Goal: Task Accomplishment & Management: Manage account settings

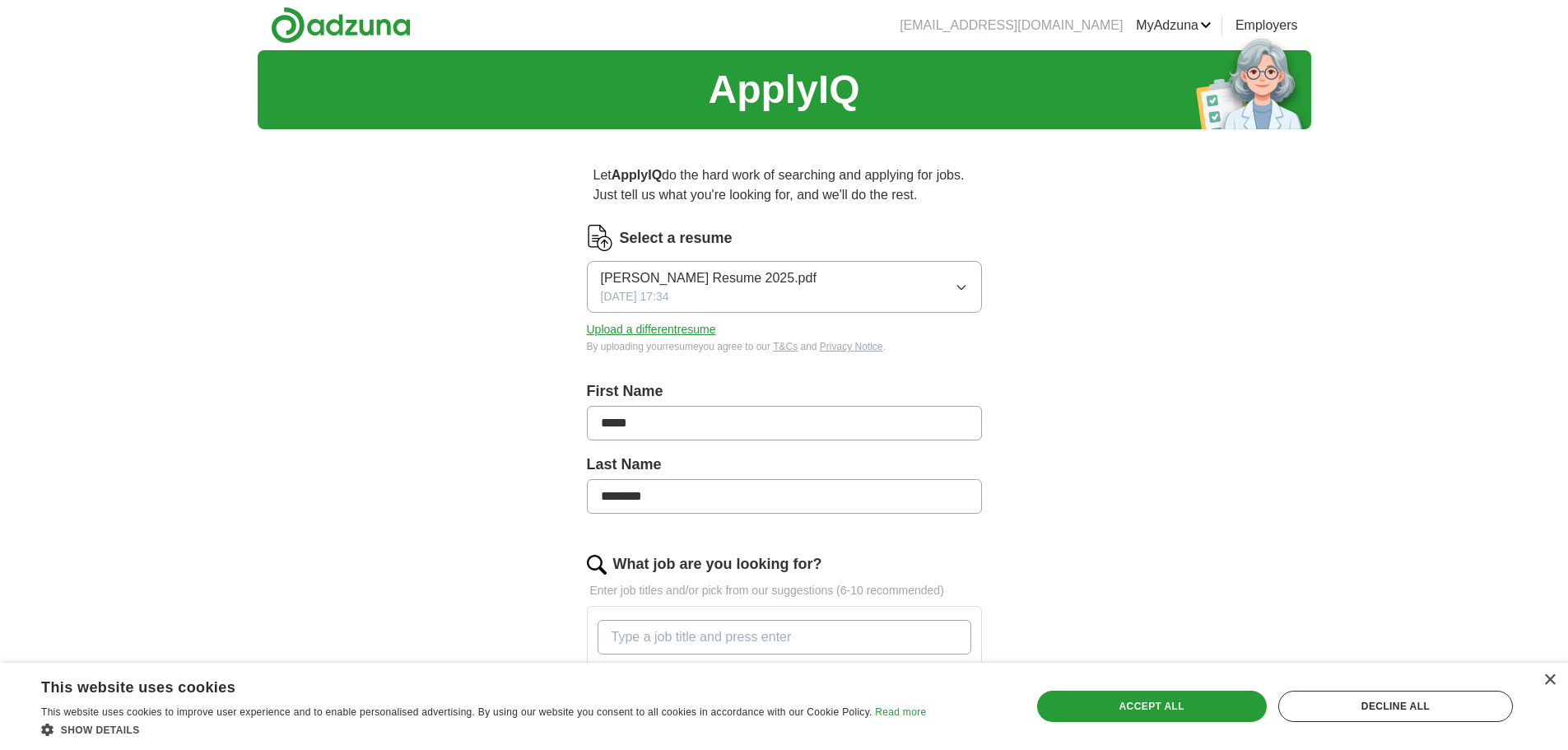
click at [681, 328] on button "Upload a different resume" at bounding box center [651, 329] width 129 height 17
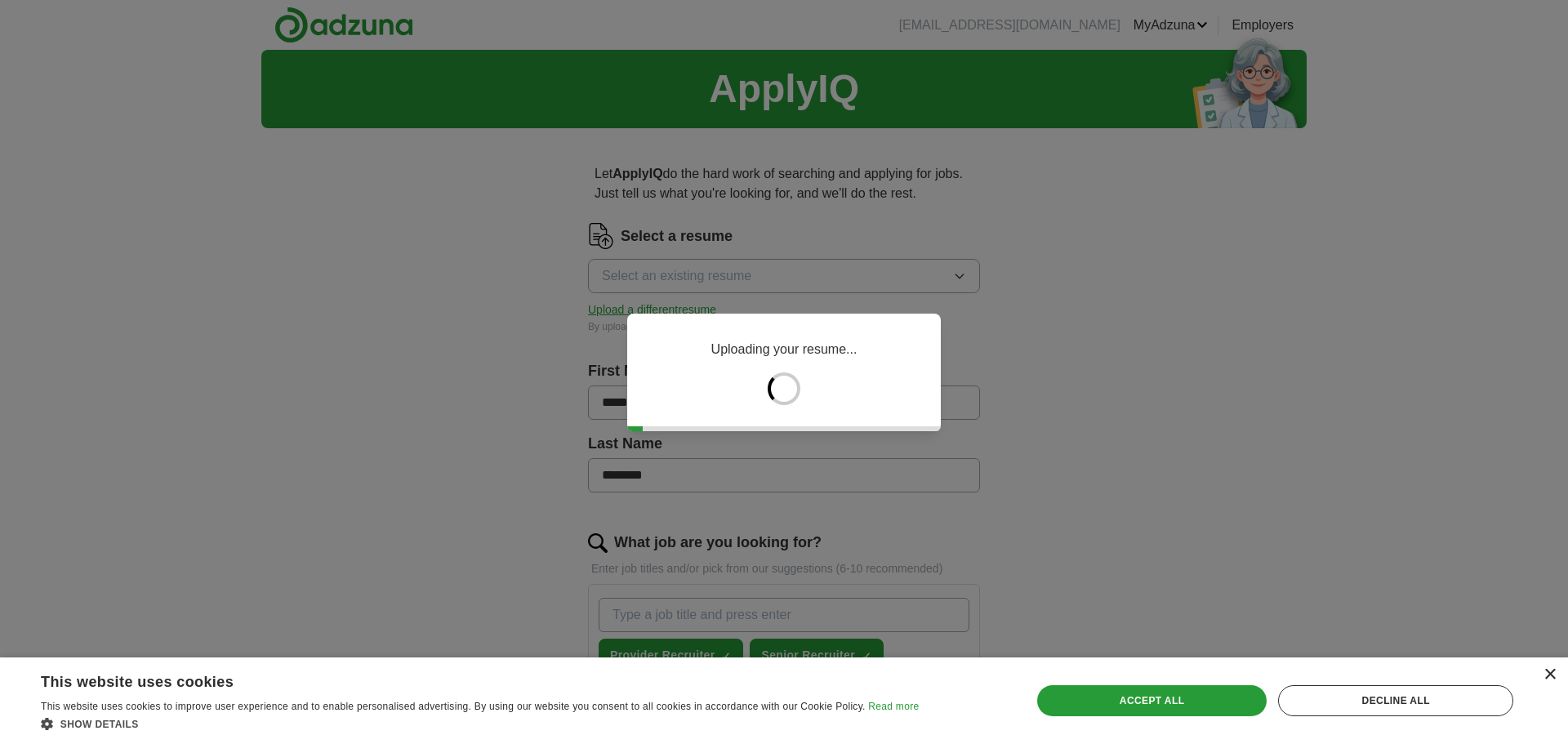
click at [1549, 673] on div "×" at bounding box center [1549, 674] width 12 height 12
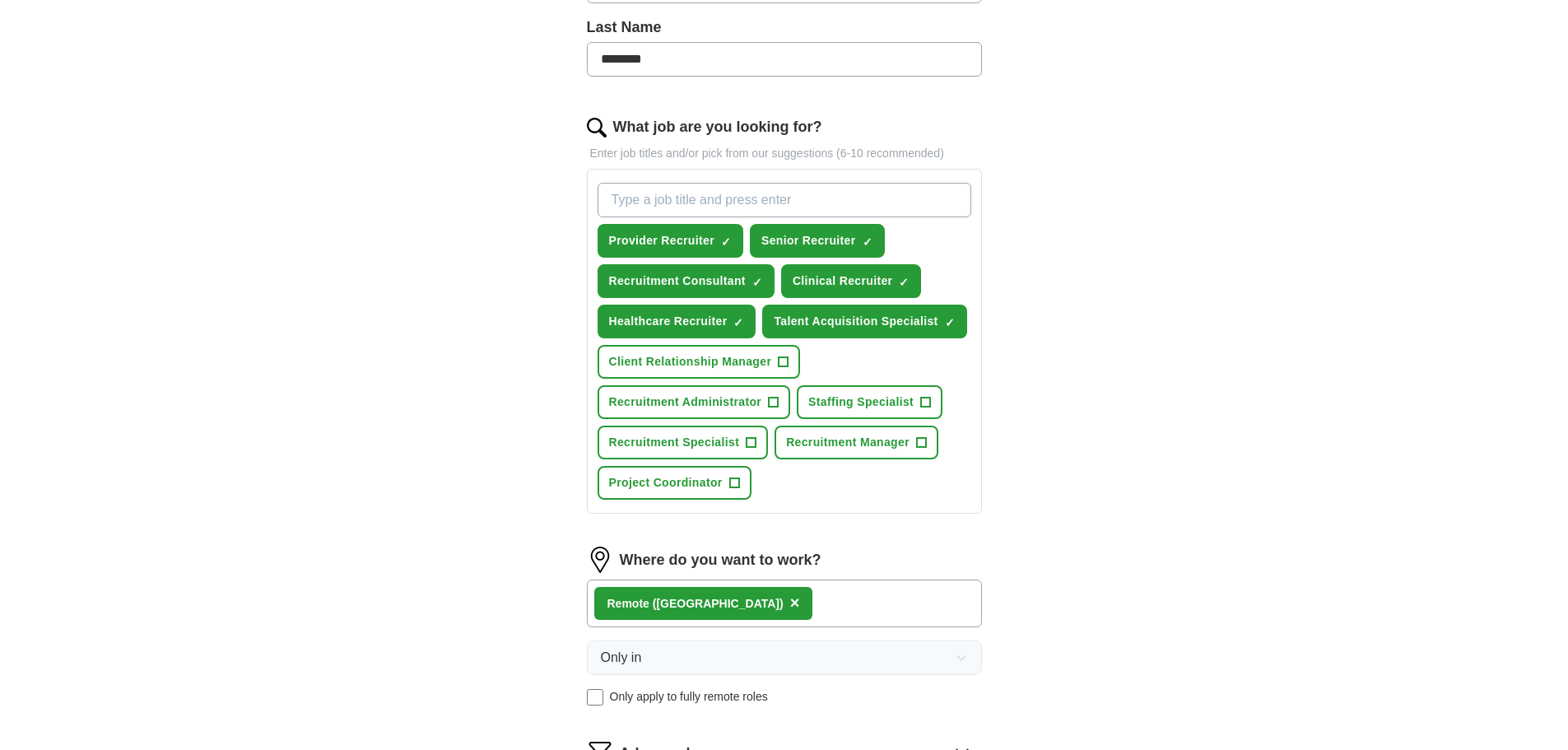
scroll to position [411, 0]
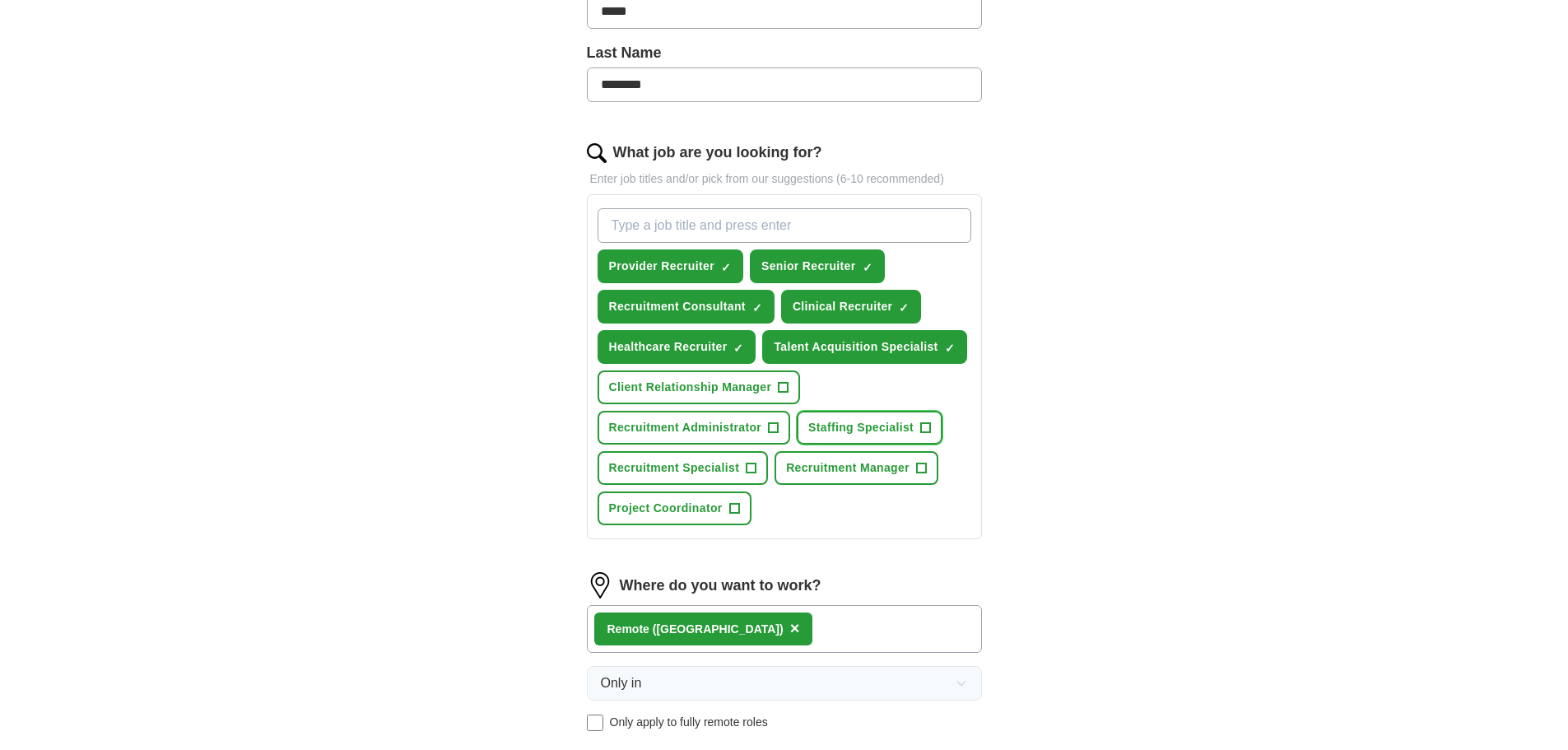
click at [929, 428] on span "+" at bounding box center [925, 428] width 10 height 13
click at [729, 476] on span "Recruitment Specialist" at bounding box center [674, 467] width 131 height 17
click at [753, 214] on input "What job are you looking for?" at bounding box center [784, 225] width 374 height 35
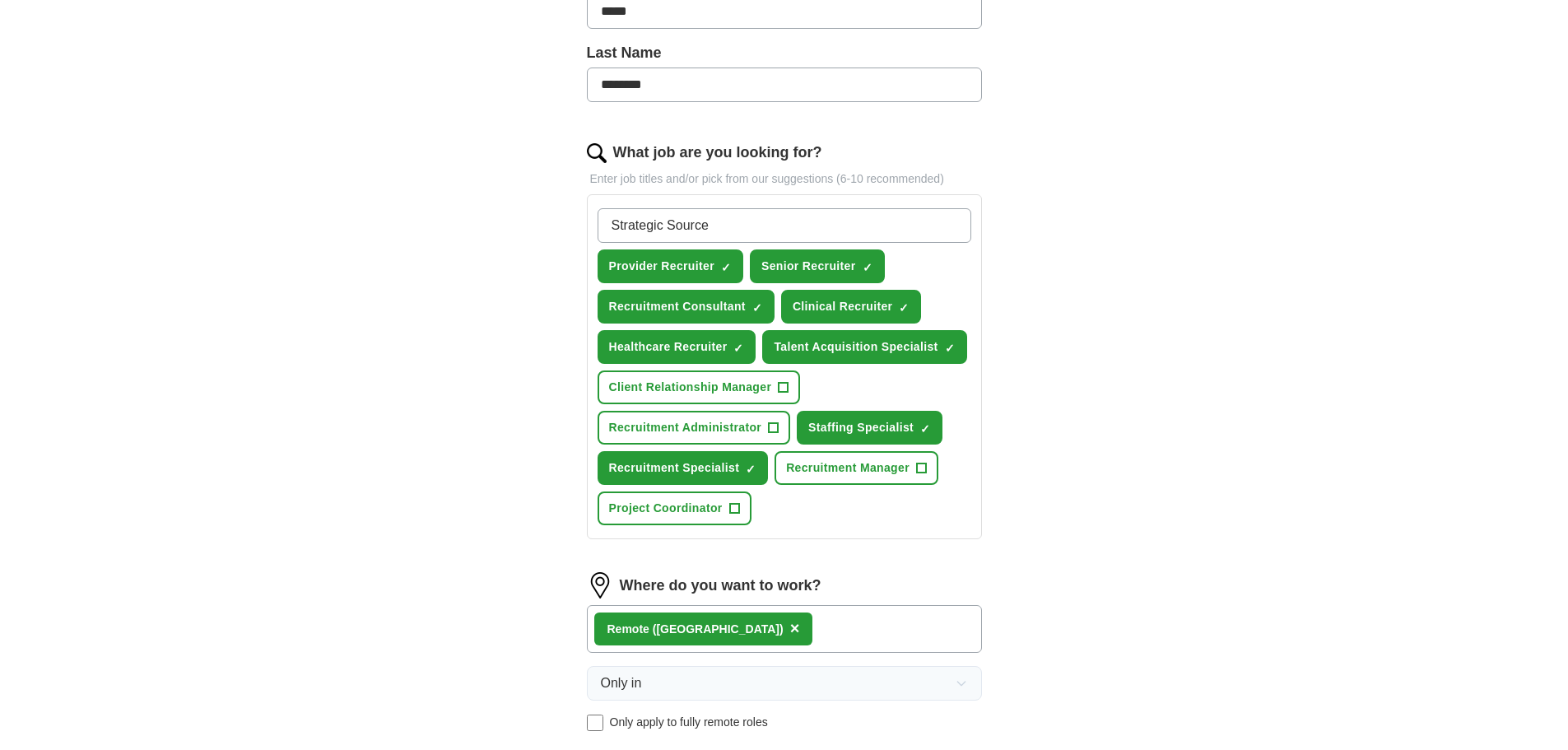
type input "Strategic Sourcer"
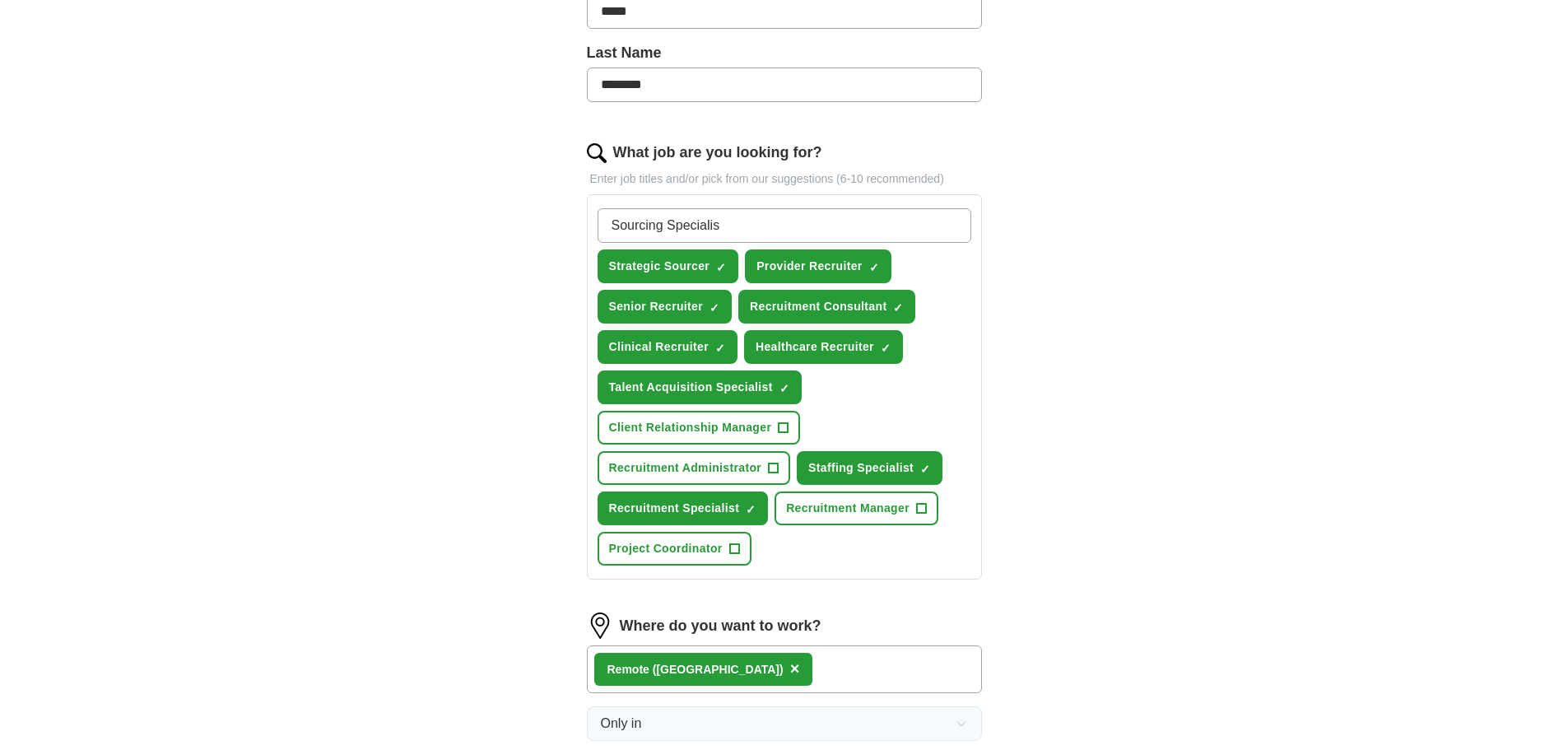
type input "Sourcing Specialist"
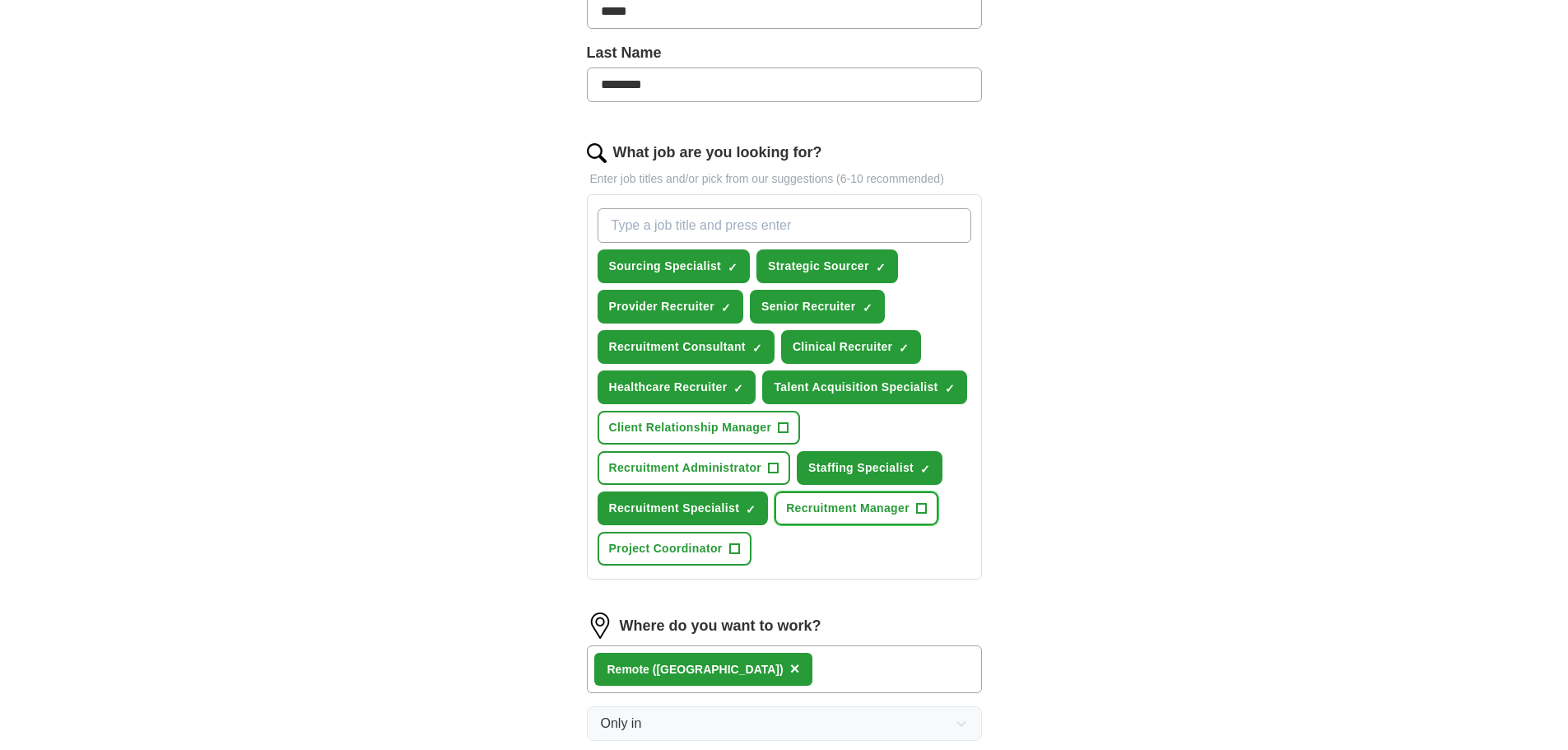
click at [932, 512] on button "Recruitment Manager +" at bounding box center [856, 508] width 164 height 34
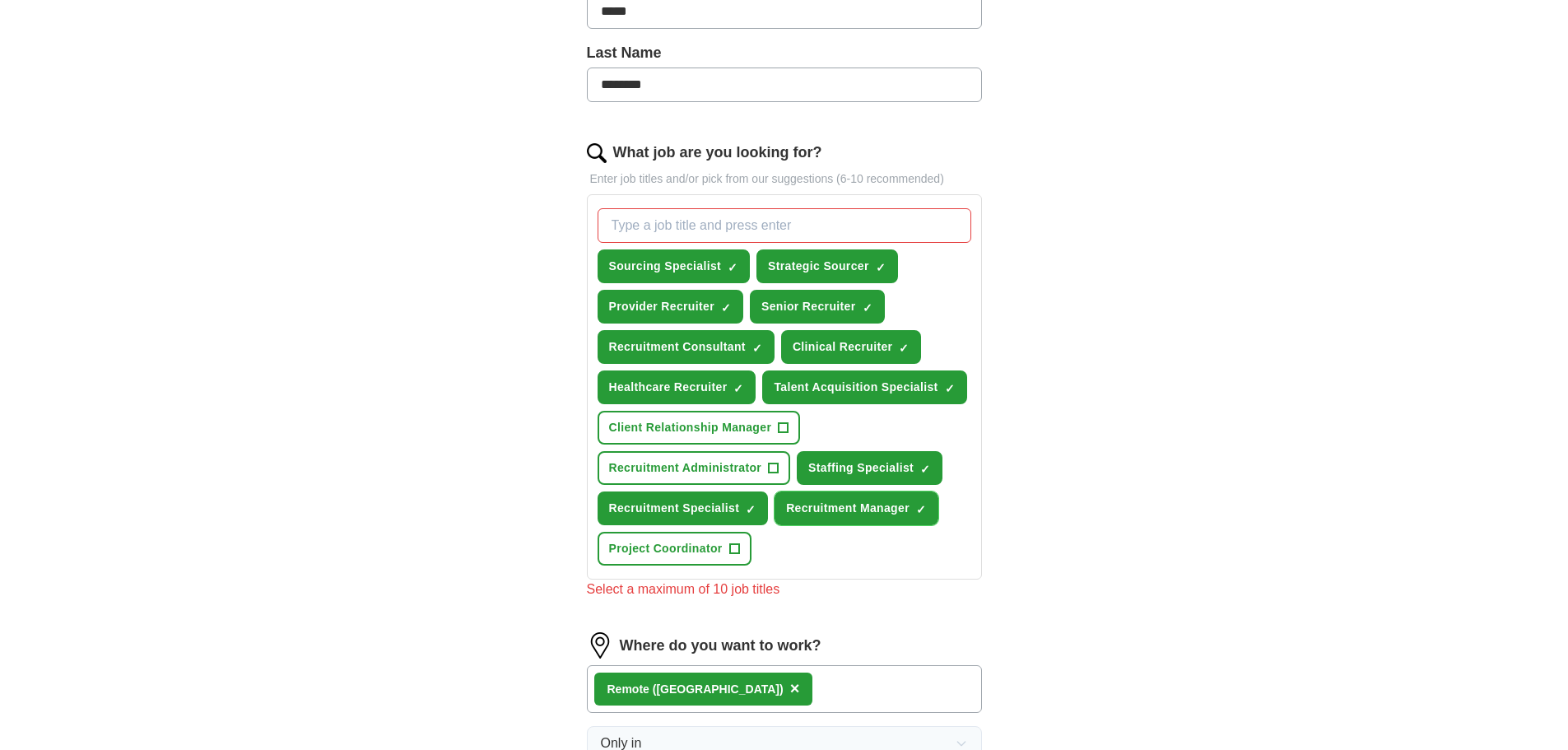
click at [915, 508] on button "Recruitment Manager ✓ ×" at bounding box center [856, 508] width 164 height 34
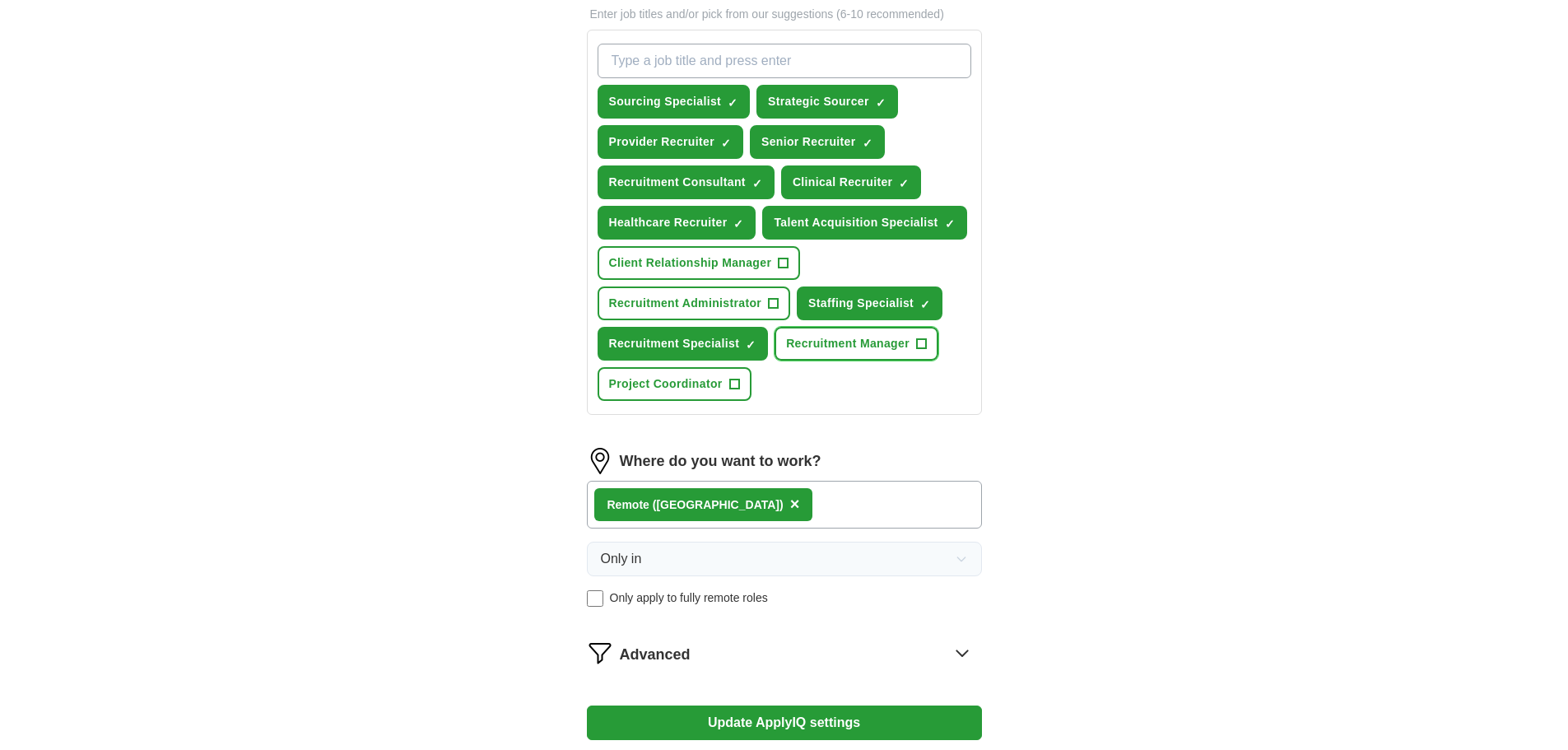
scroll to position [810, 0]
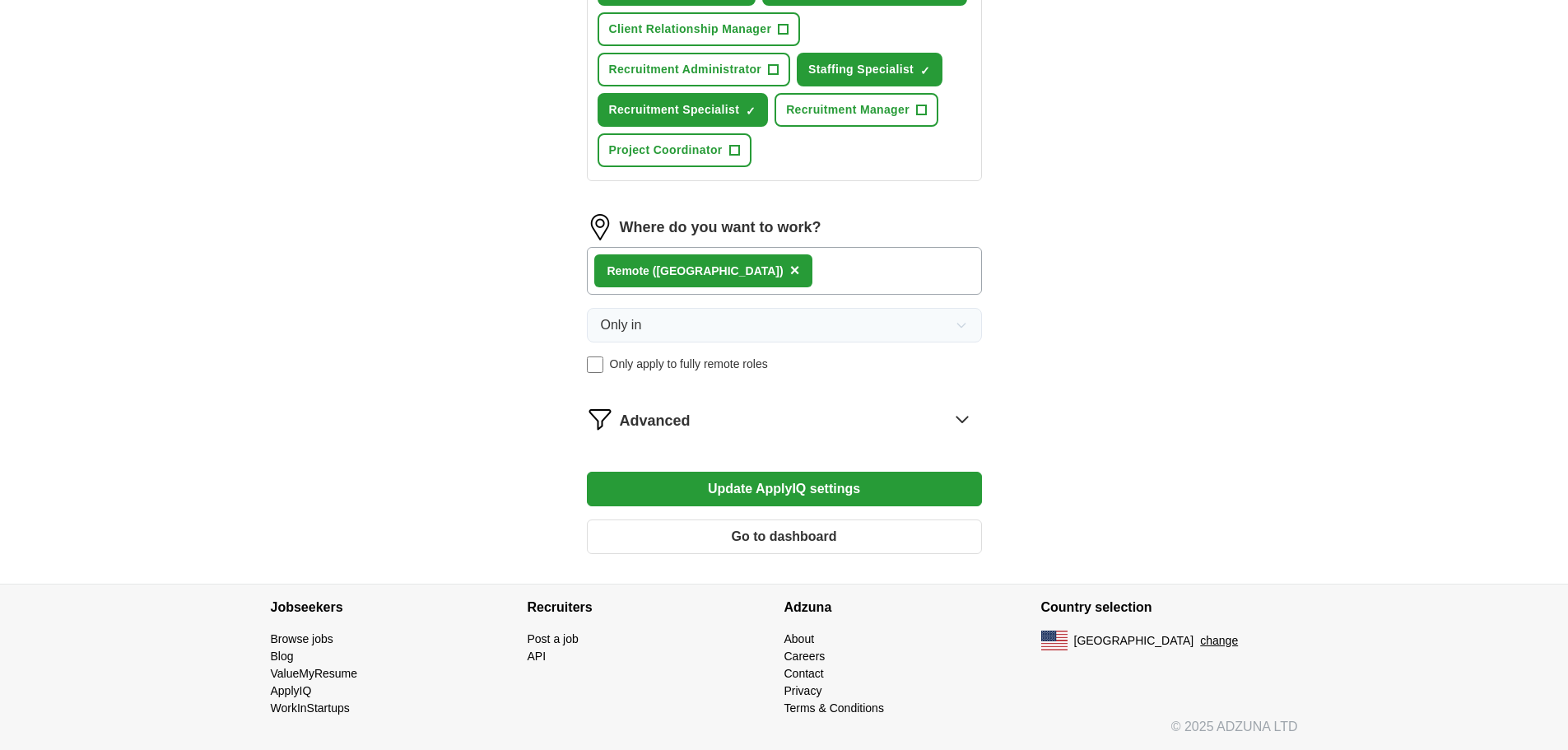
click at [850, 488] on button "Update ApplyIQ settings" at bounding box center [784, 488] width 395 height 35
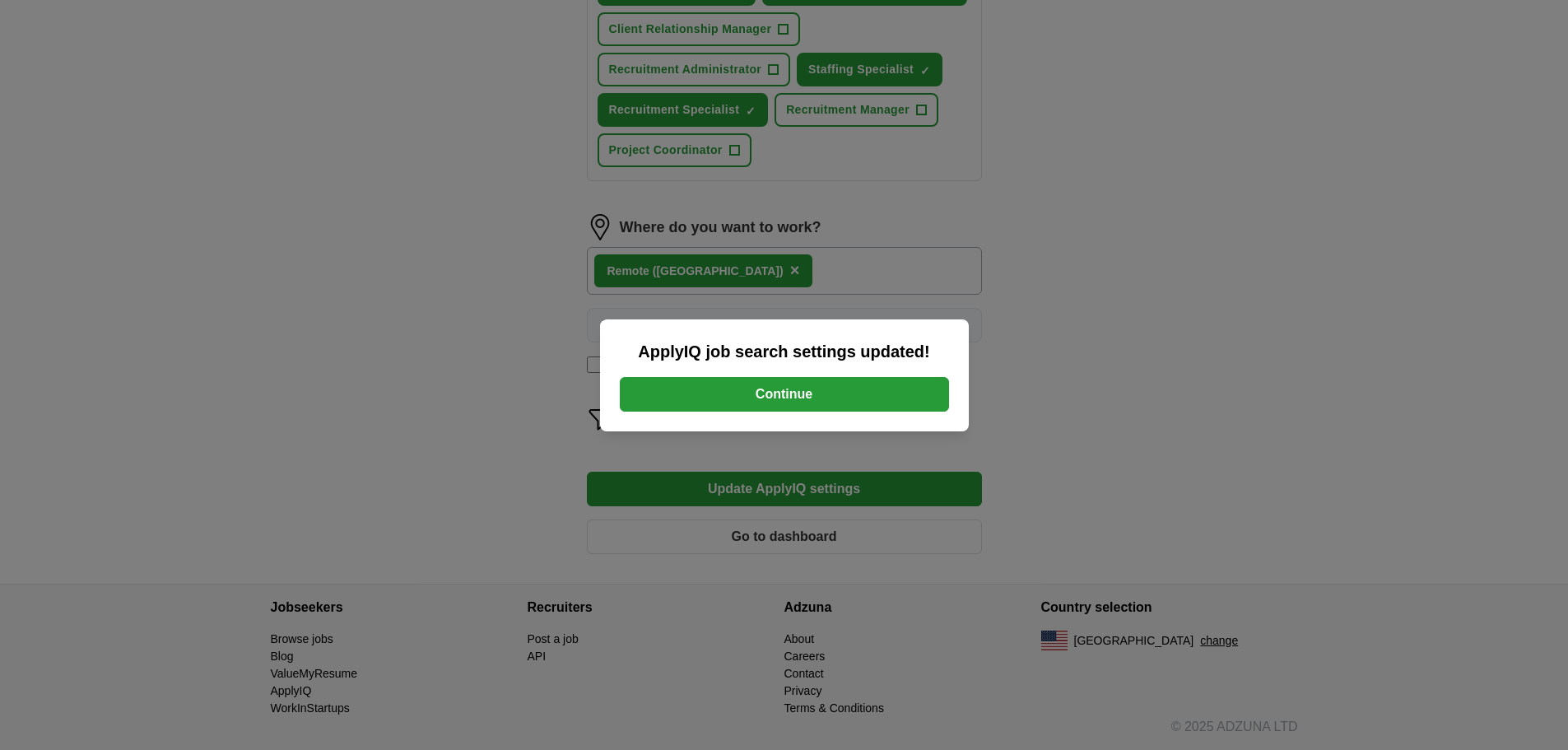
click at [824, 389] on button "Continue" at bounding box center [784, 394] width 329 height 35
